Goal: Find specific fact: Find specific page/section

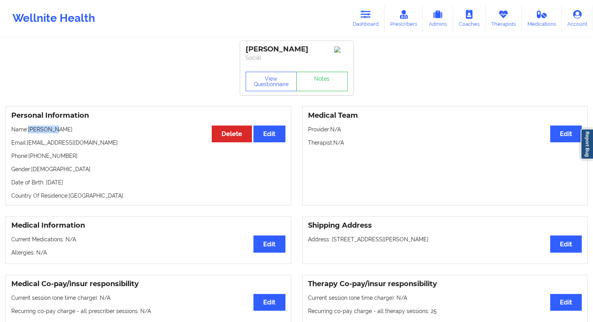
drag, startPoint x: 356, startPoint y: 25, endPoint x: 329, endPoint y: 35, distance: 28.7
click at [356, 25] on link "Dashboard" at bounding box center [365, 18] width 37 height 26
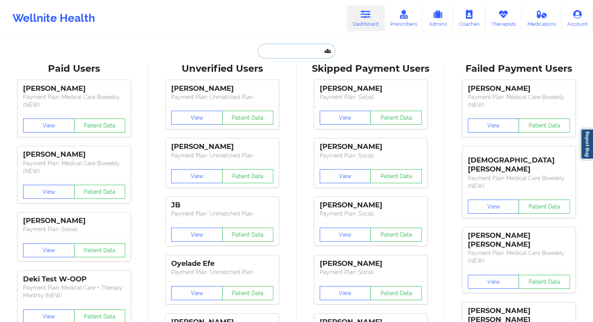
click at [310, 44] on input "text" at bounding box center [296, 51] width 77 height 15
paste input "[EMAIL_ADDRESS][DOMAIN_NAME]"
type input "[EMAIL_ADDRESS][DOMAIN_NAME]"
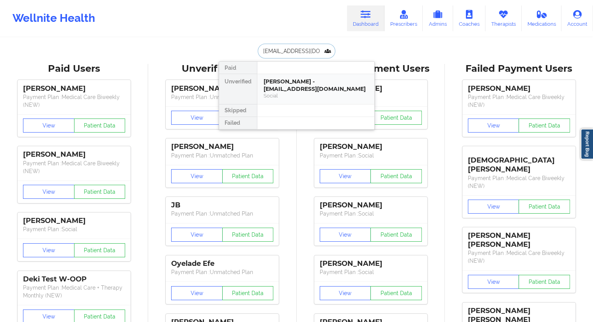
click at [295, 92] on div "[PERSON_NAME] - [EMAIL_ADDRESS][DOMAIN_NAME]" at bounding box center [316, 85] width 104 height 14
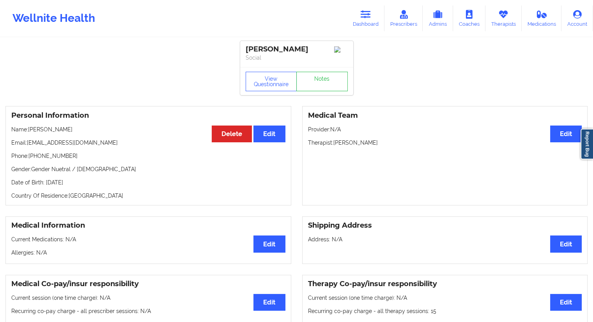
drag, startPoint x: 90, startPoint y: 133, endPoint x: 30, endPoint y: 132, distance: 60.4
click at [30, 132] on p "Name: [PERSON_NAME]" at bounding box center [148, 130] width 274 height 8
copy p "[PERSON_NAME]"
drag, startPoint x: 96, startPoint y: 144, endPoint x: 27, endPoint y: 143, distance: 68.2
click at [27, 143] on p "Email: [EMAIL_ADDRESS][DOMAIN_NAME]" at bounding box center [148, 143] width 274 height 8
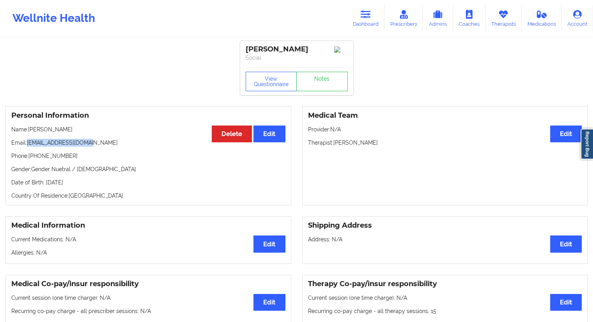
copy p "[EMAIL_ADDRESS][DOMAIN_NAME]"
